Goal: Transaction & Acquisition: Download file/media

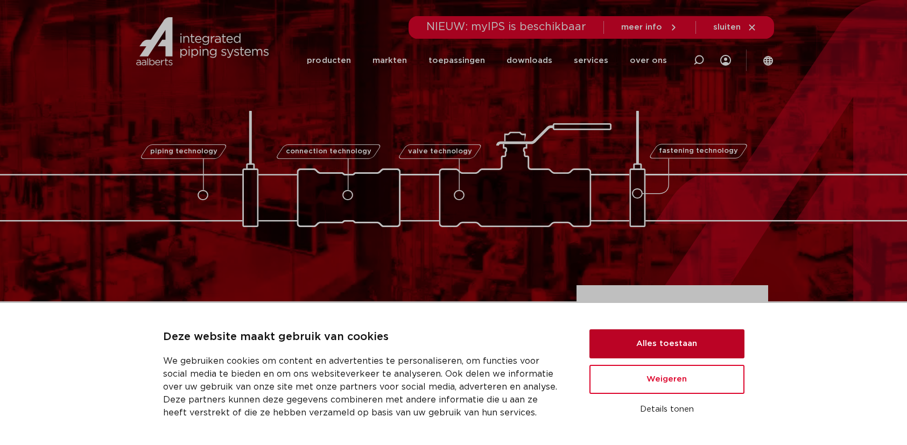
click at [658, 346] on button "Alles toestaan" at bounding box center [666, 343] width 155 height 29
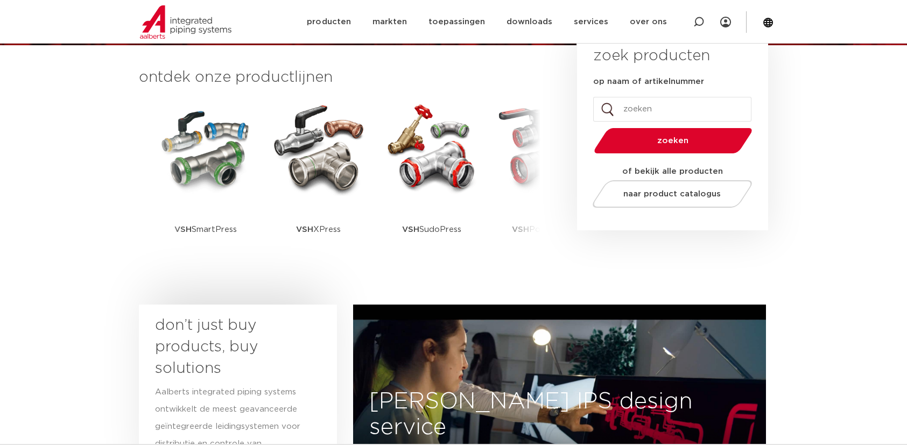
scroll to position [269, 0]
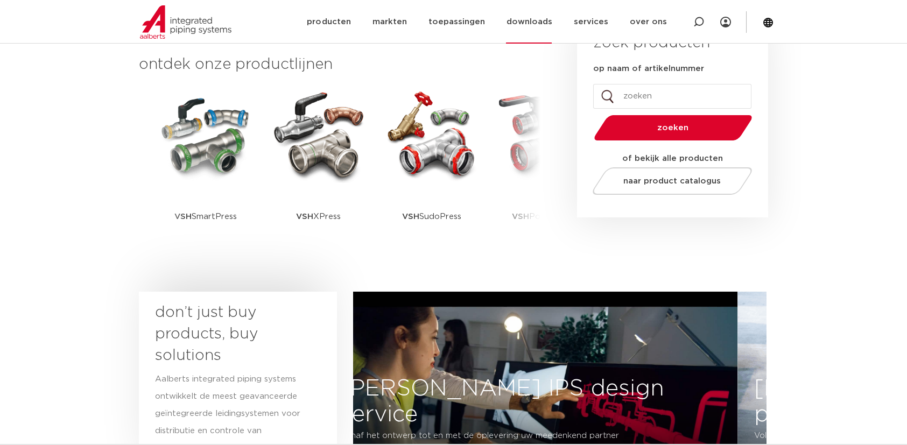
click at [518, 22] on link "downloads" at bounding box center [529, 22] width 46 height 44
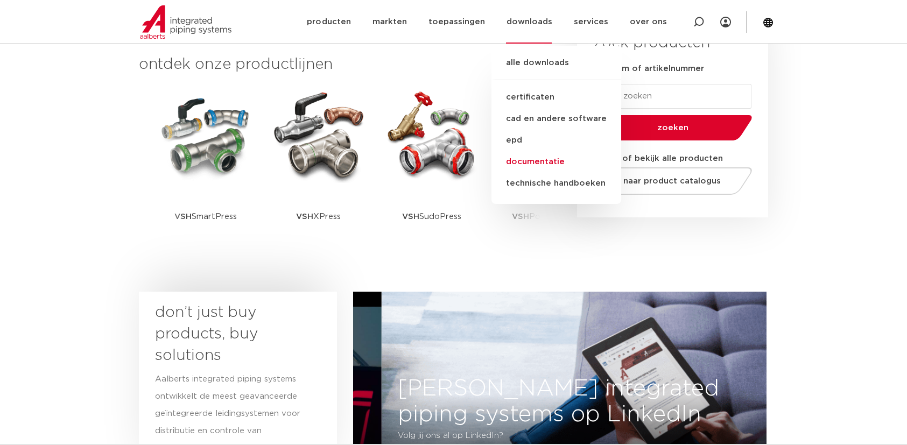
click at [532, 162] on link "documentatie" at bounding box center [556, 162] width 130 height 22
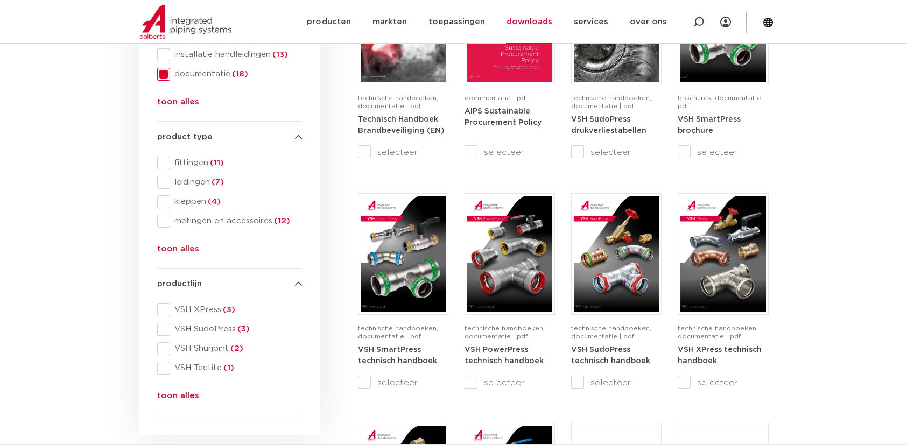
scroll to position [269, 0]
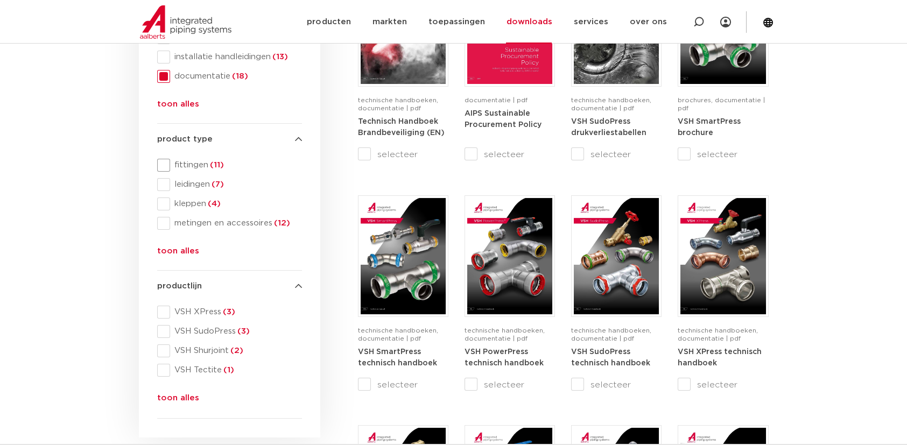
click at [203, 163] on span "fittingen (11)" at bounding box center [236, 165] width 132 height 11
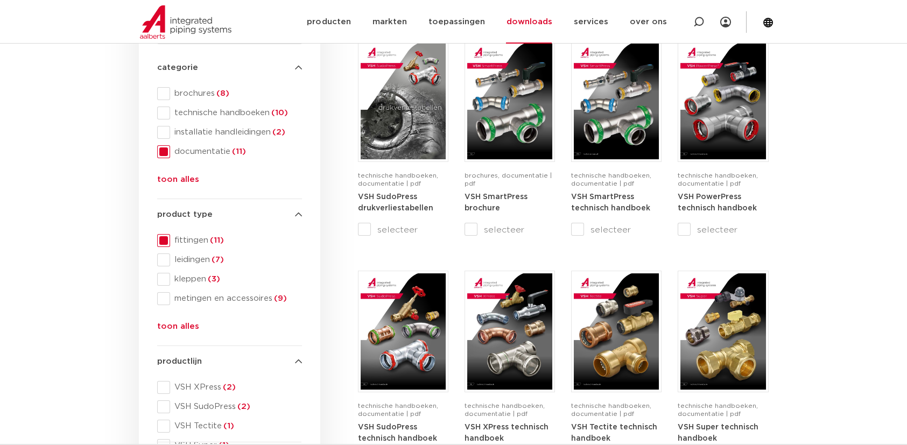
scroll to position [161, 0]
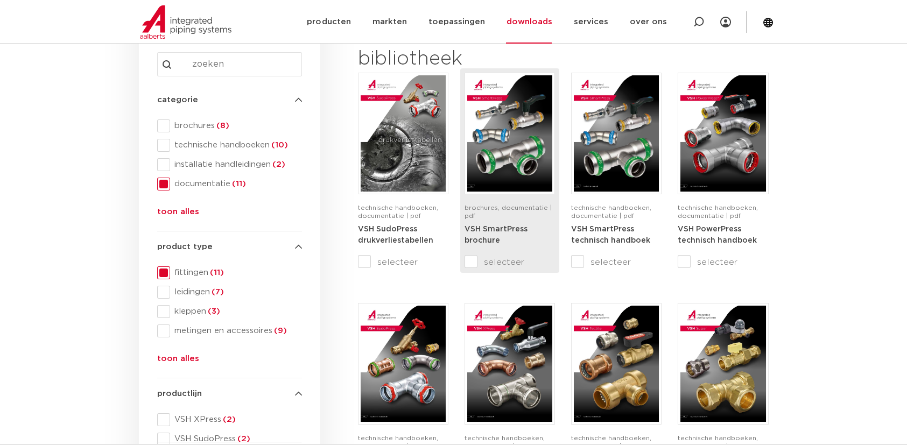
click at [526, 213] on div "brochures, documentatie | pdf" at bounding box center [510, 213] width 90 height 19
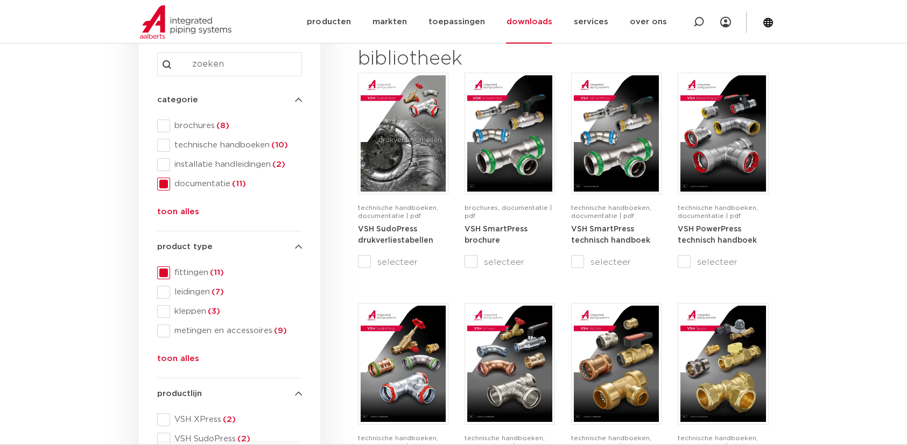
scroll to position [0, 0]
